Goal: Check status: Check status

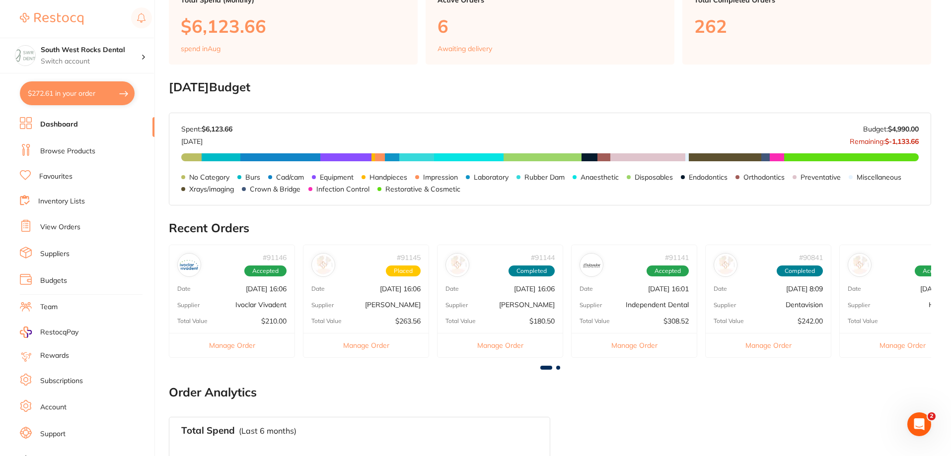
scroll to position [99, 0]
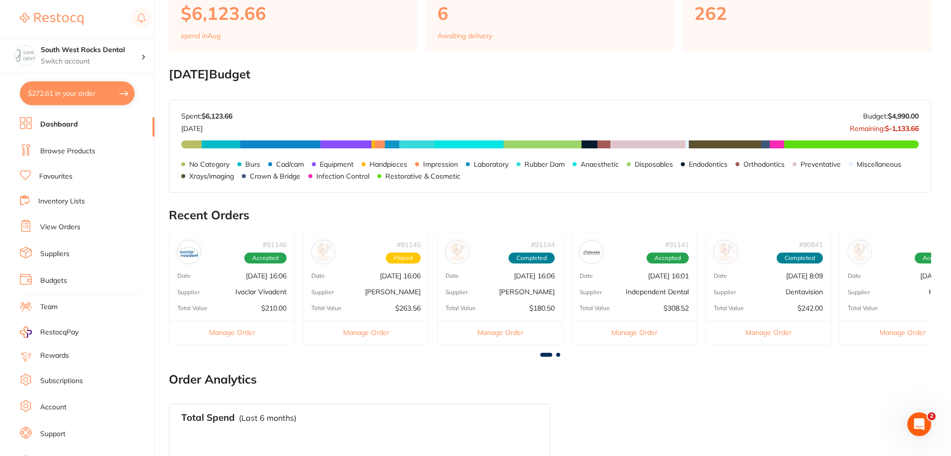
click at [261, 276] on p "[DATE] 16:06" at bounding box center [266, 276] width 41 height 8
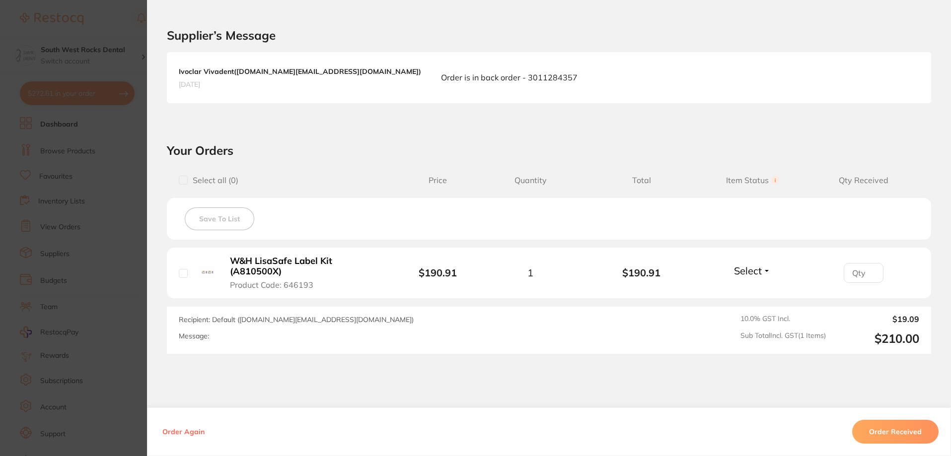
scroll to position [271, 0]
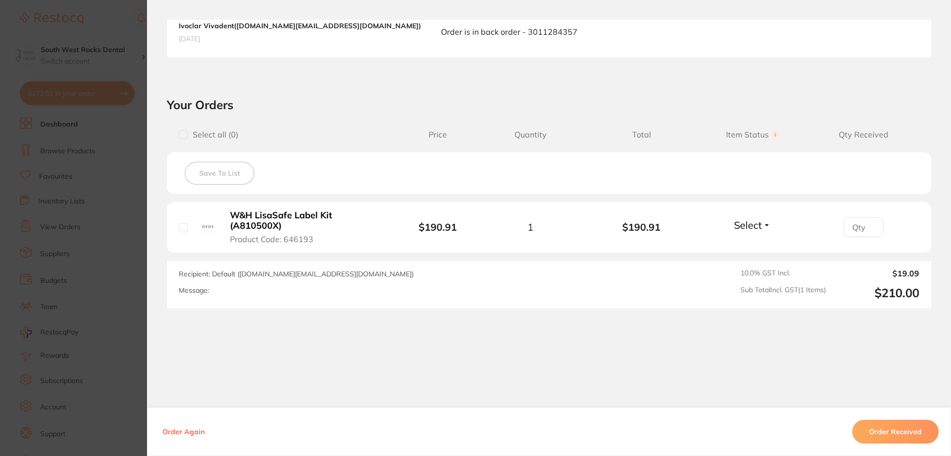
click at [766, 224] on button "Select" at bounding box center [752, 225] width 43 height 12
click at [757, 246] on span "Received" at bounding box center [752, 246] width 25 height 7
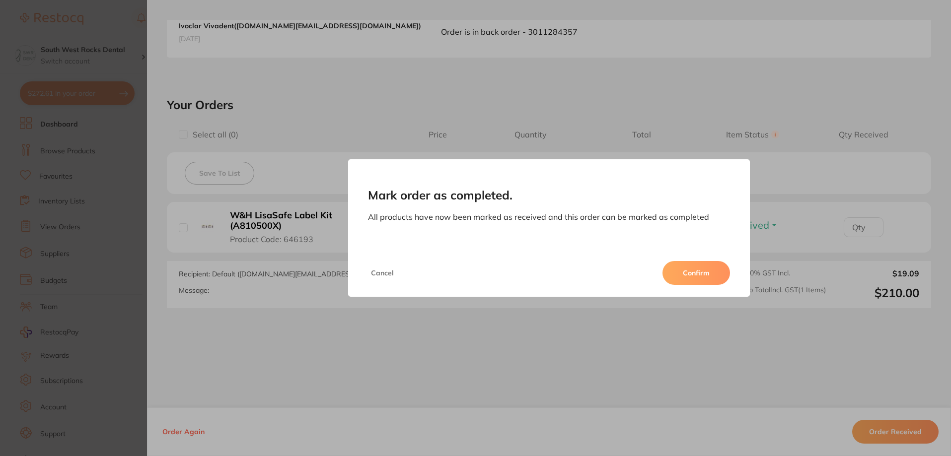
click at [680, 275] on button "Confirm" at bounding box center [696, 273] width 68 height 24
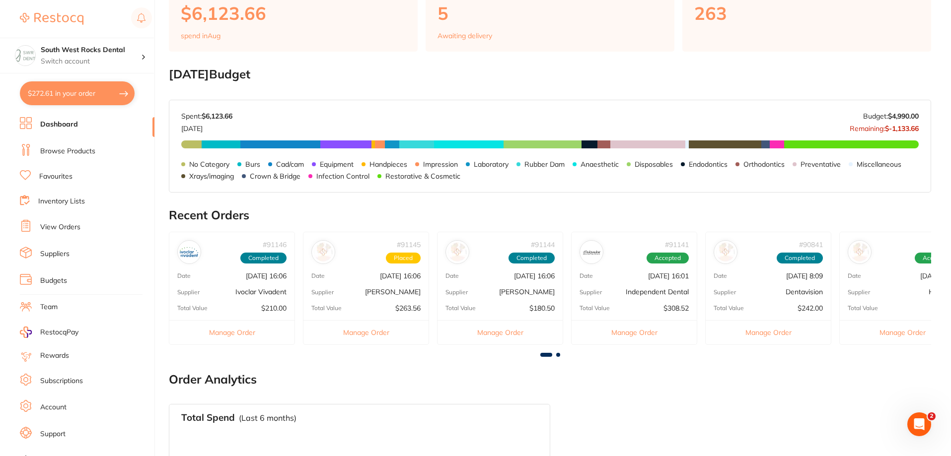
scroll to position [0, 0]
click at [397, 270] on div "# 91145 Placed Date [DATE] 16:06 Supplier [PERSON_NAME] Total Value $263.56 Man…" at bounding box center [366, 288] width 126 height 113
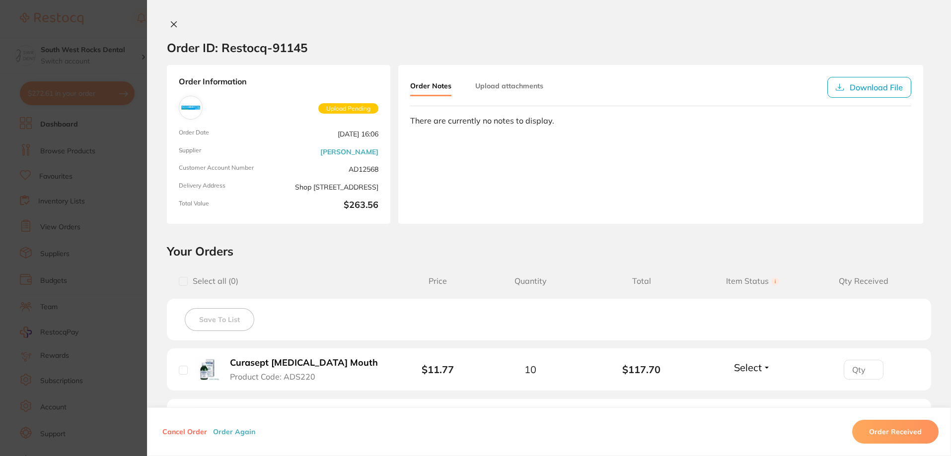
click at [167, 28] on button at bounding box center [174, 25] width 14 height 10
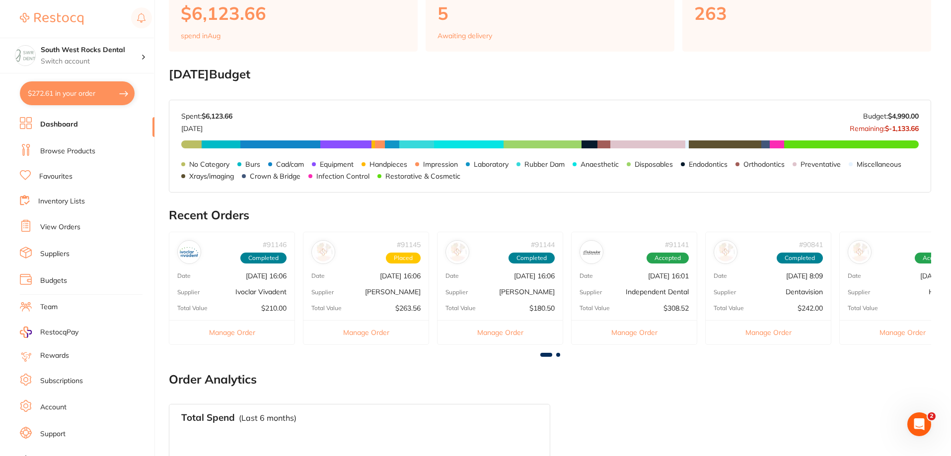
click at [664, 292] on p "Independent Dental" at bounding box center [656, 292] width 63 height 8
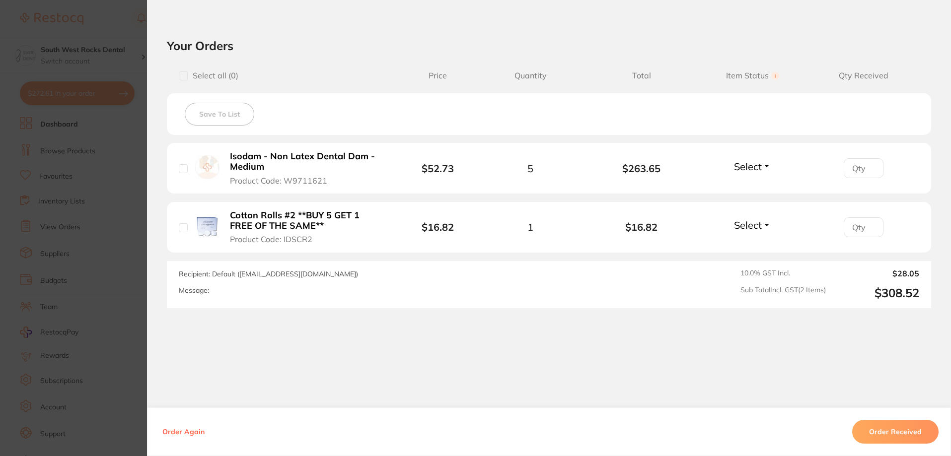
scroll to position [149, 0]
click at [763, 224] on button "Select" at bounding box center [752, 225] width 43 height 12
click at [759, 245] on span "Received" at bounding box center [752, 246] width 25 height 7
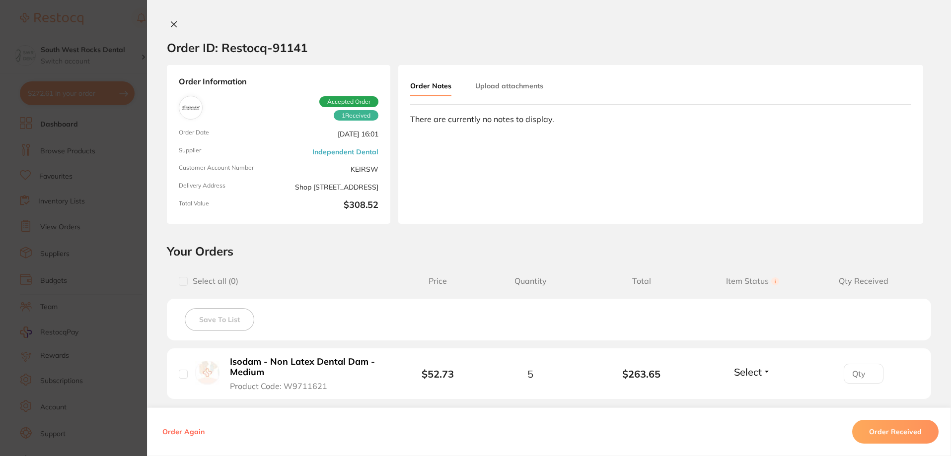
click at [167, 21] on button at bounding box center [174, 25] width 14 height 10
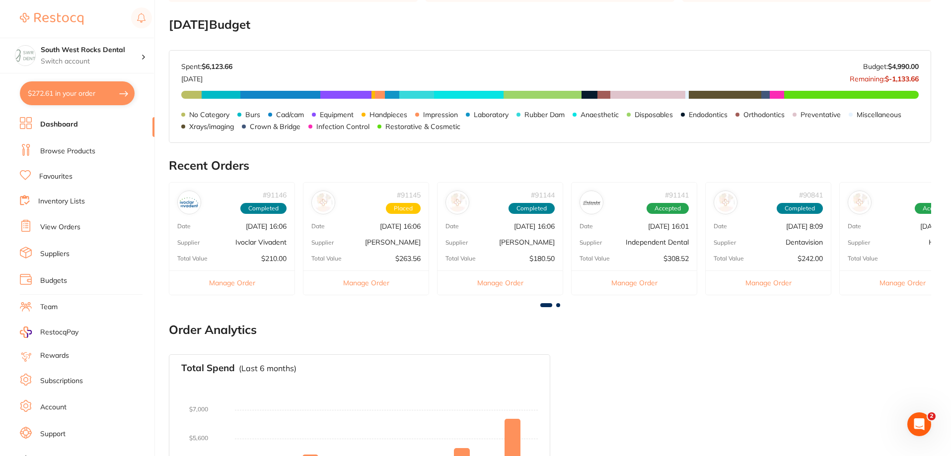
click at [555, 306] on div at bounding box center [550, 305] width 762 height 4
click at [556, 304] on span at bounding box center [558, 305] width 4 height 4
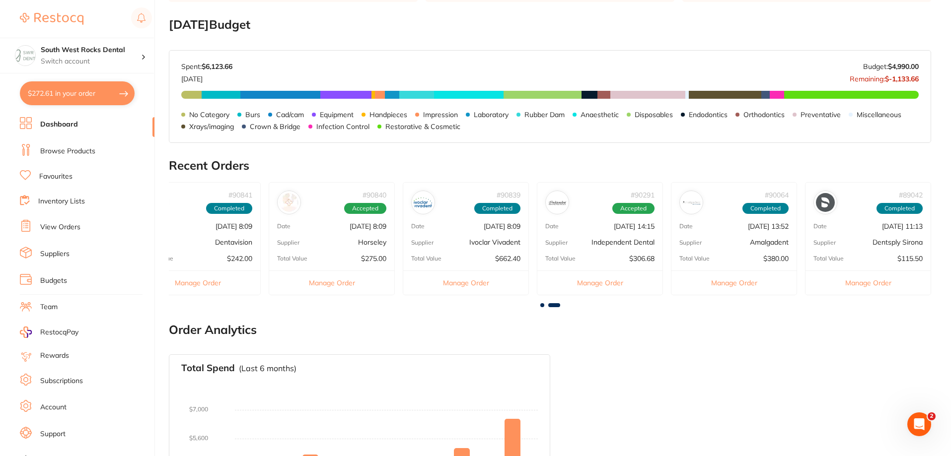
click at [356, 237] on div "# 90840 Accepted Date [DATE] 8:09 Supplier Horseley Total Value $275.00 Manage …" at bounding box center [332, 238] width 126 height 113
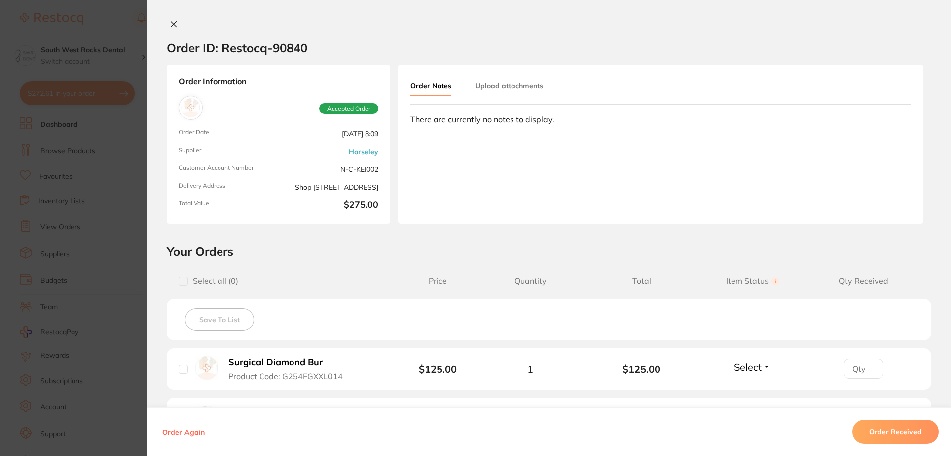
scroll to position [0, 0]
click at [175, 25] on button at bounding box center [174, 25] width 14 height 10
